Goal: Information Seeking & Learning: Stay updated

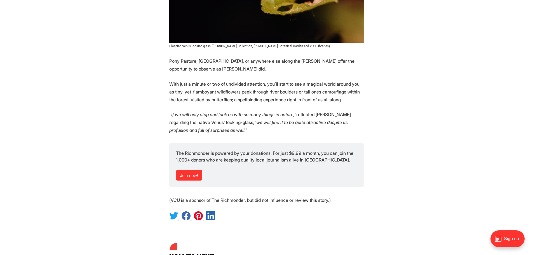
scroll to position [3151, 0]
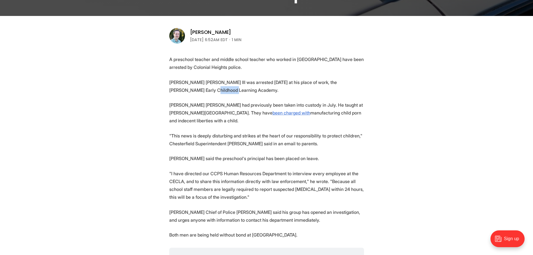
click at [183, 91] on p "[PERSON_NAME] [PERSON_NAME] III was arrested [DATE] at his place of work, the […" at bounding box center [266, 86] width 195 height 16
click at [182, 117] on p "[PERSON_NAME] [PERSON_NAME] had previously been taken into custody in July. He …" at bounding box center [266, 113] width 195 height 24
click at [179, 121] on p "[PERSON_NAME] [PERSON_NAME] had previously been taken into custody in July. He …" at bounding box center [266, 113] width 195 height 24
click at [185, 145] on p ""This news is deeply disturbing and strikes at the heart of our responsibility …" at bounding box center [266, 140] width 195 height 16
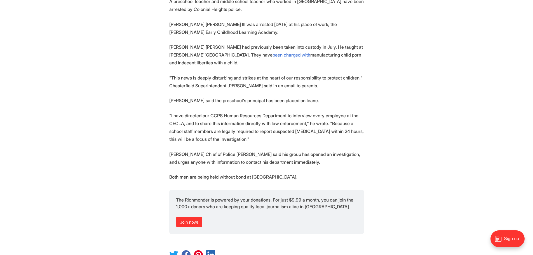
scroll to position [168, 0]
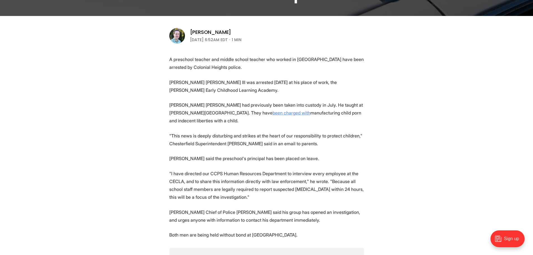
click at [273, 114] on link "been charged with" at bounding box center [292, 113] width 38 height 6
